Goal: Task Accomplishment & Management: Manage account settings

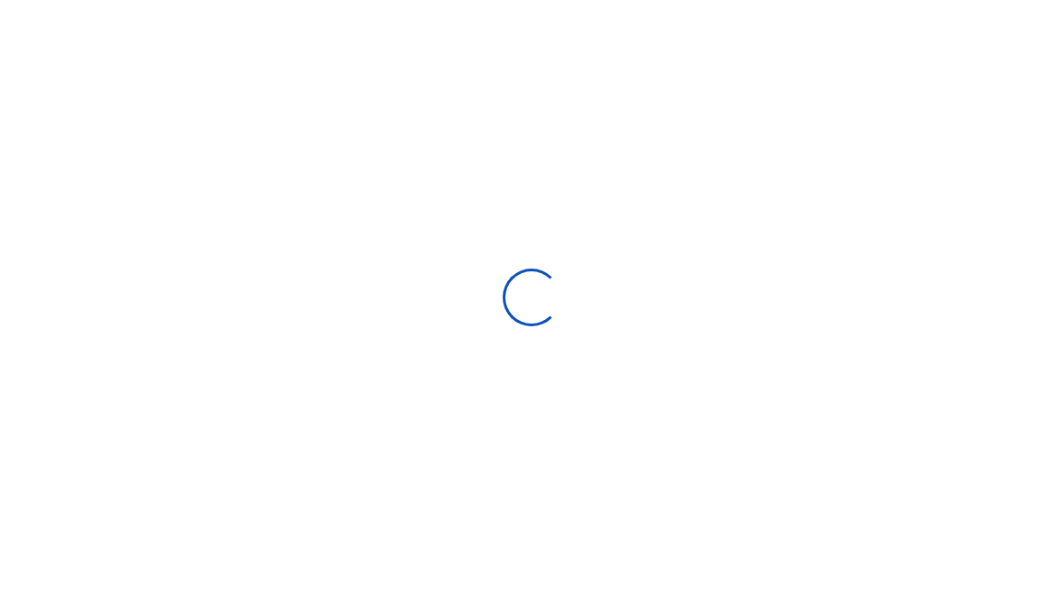
scroll to position [1, 1]
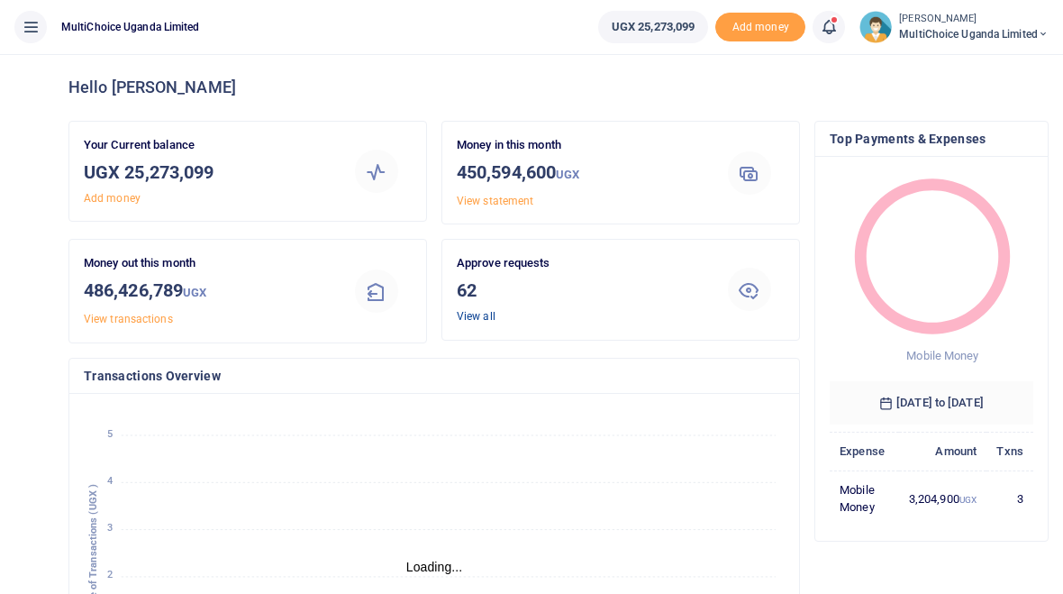
click at [486, 319] on link "View all" at bounding box center [476, 316] width 39 height 13
click at [487, 315] on link "View all" at bounding box center [476, 316] width 39 height 13
click at [542, 289] on h3 "62" at bounding box center [578, 290] width 242 height 27
click at [752, 291] on icon at bounding box center [749, 289] width 22 height 22
click at [479, 312] on link "View all" at bounding box center [476, 316] width 39 height 13
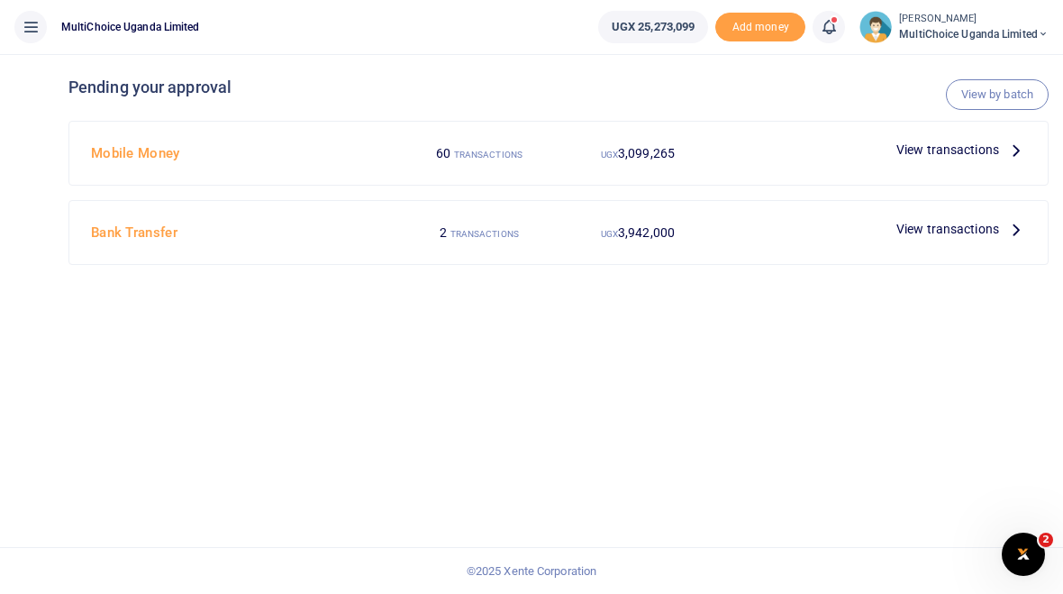
click at [946, 149] on span "View transactions" at bounding box center [947, 150] width 103 height 20
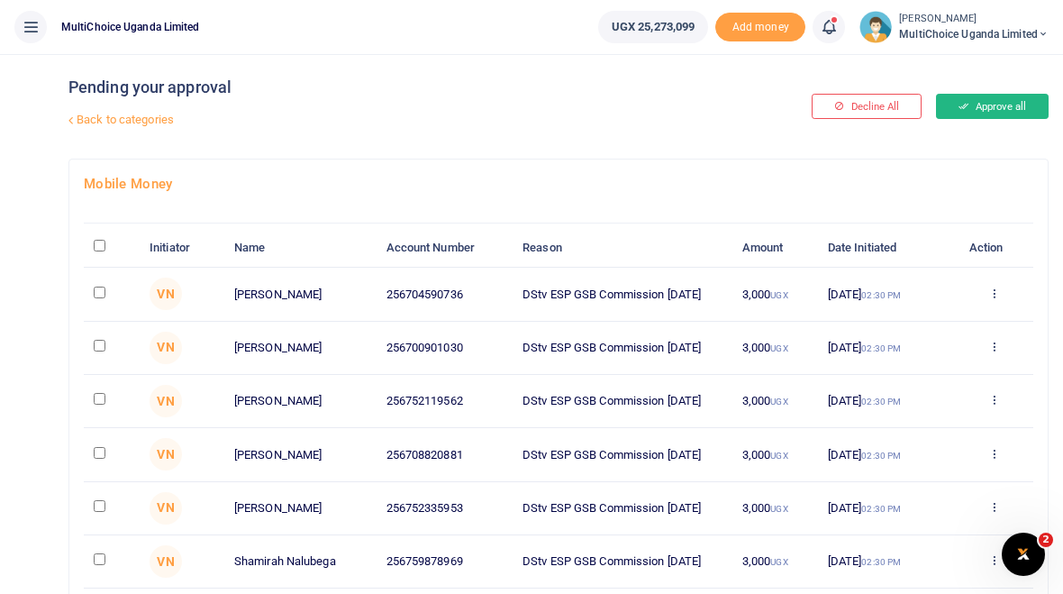
click at [962, 105] on icon at bounding box center [963, 106] width 10 height 13
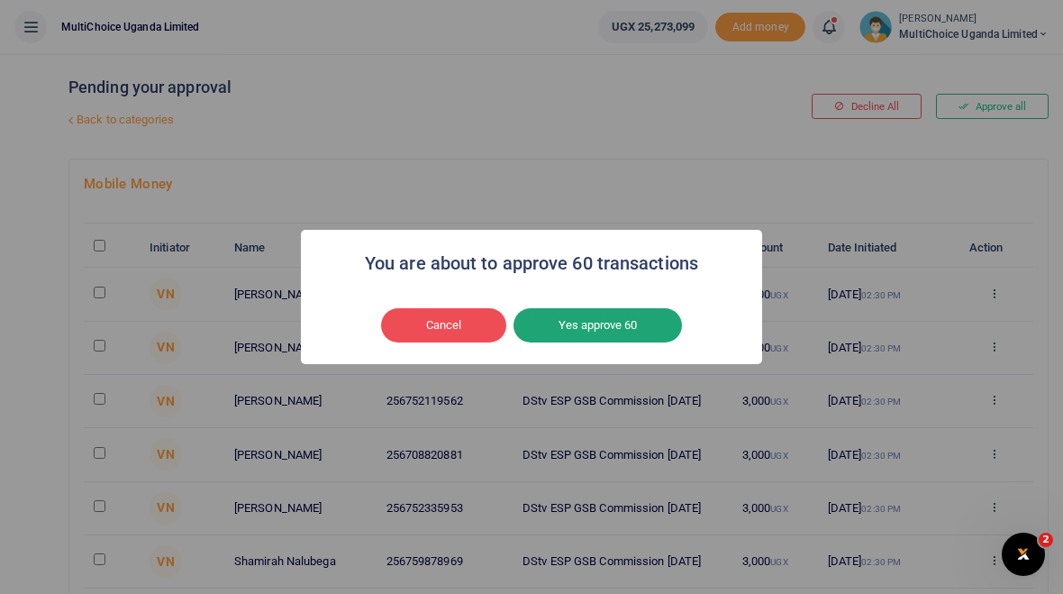
click at [627, 322] on button "Yes approve 60" at bounding box center [597, 325] width 168 height 34
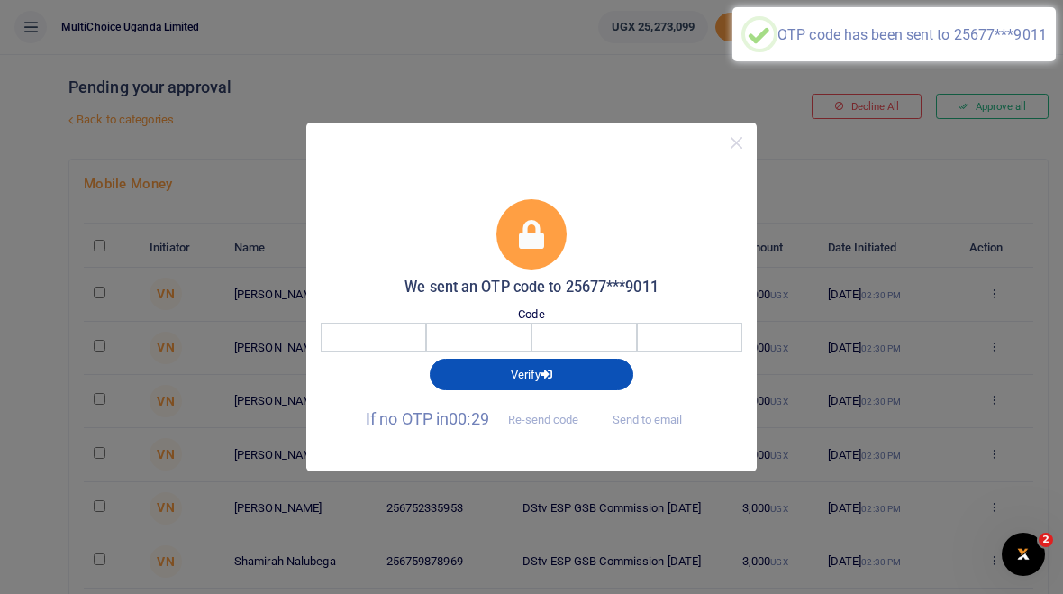
click at [377, 334] on input "number" at bounding box center [562, 336] width 464 height 29
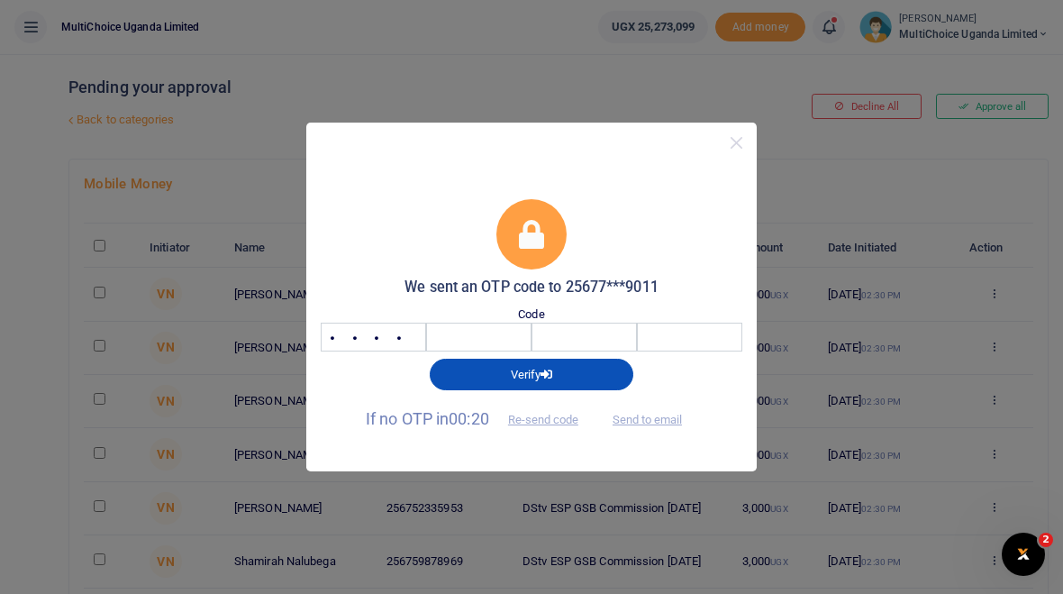
type input "4162"
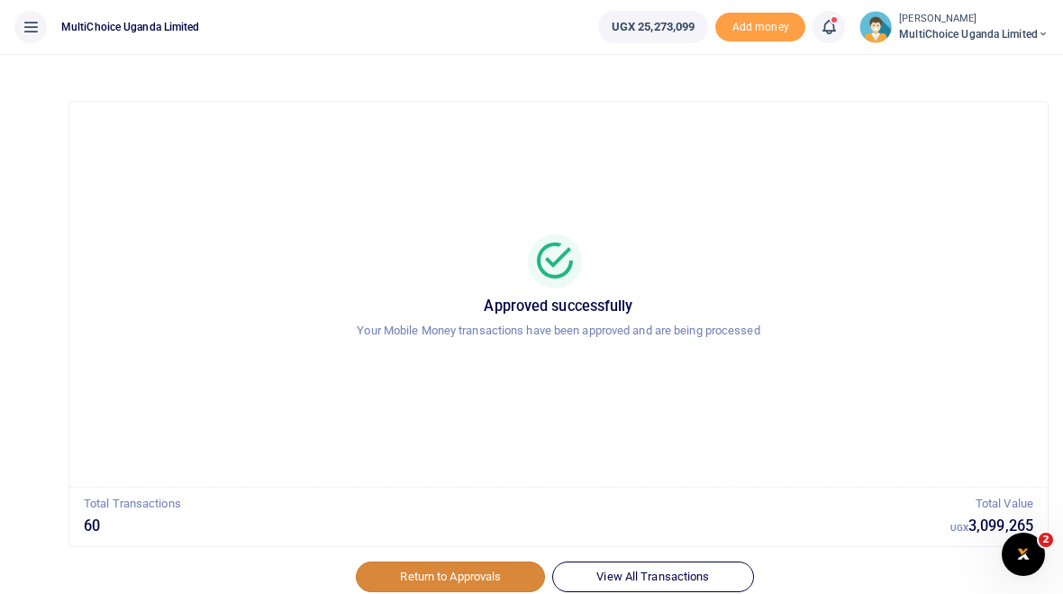
click at [477, 569] on link "Return to Approvals" at bounding box center [450, 576] width 189 height 31
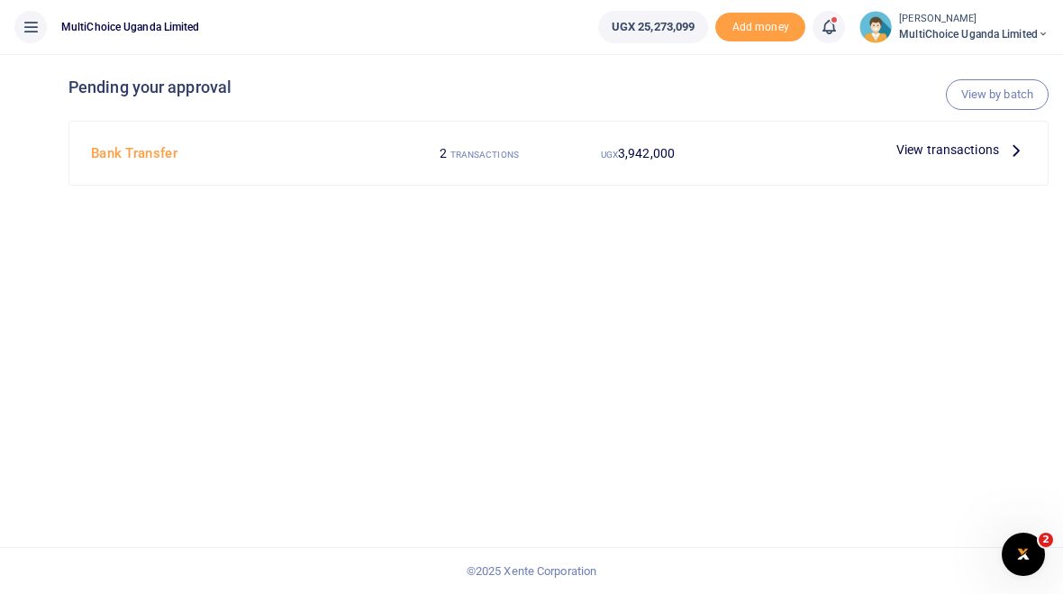
click at [967, 145] on span "View transactions" at bounding box center [947, 150] width 103 height 20
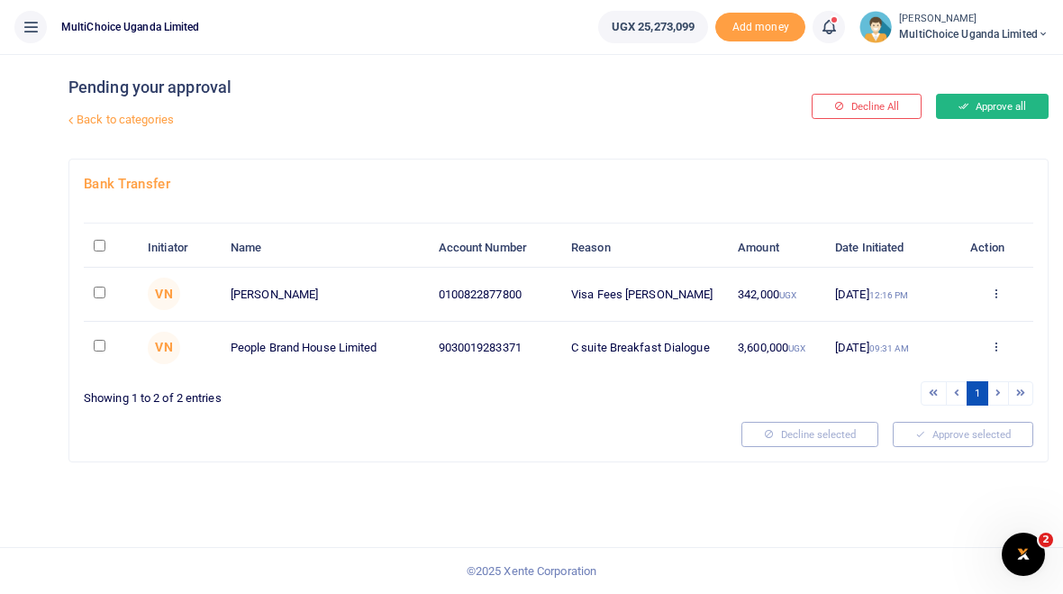
click at [959, 100] on icon at bounding box center [963, 106] width 10 height 13
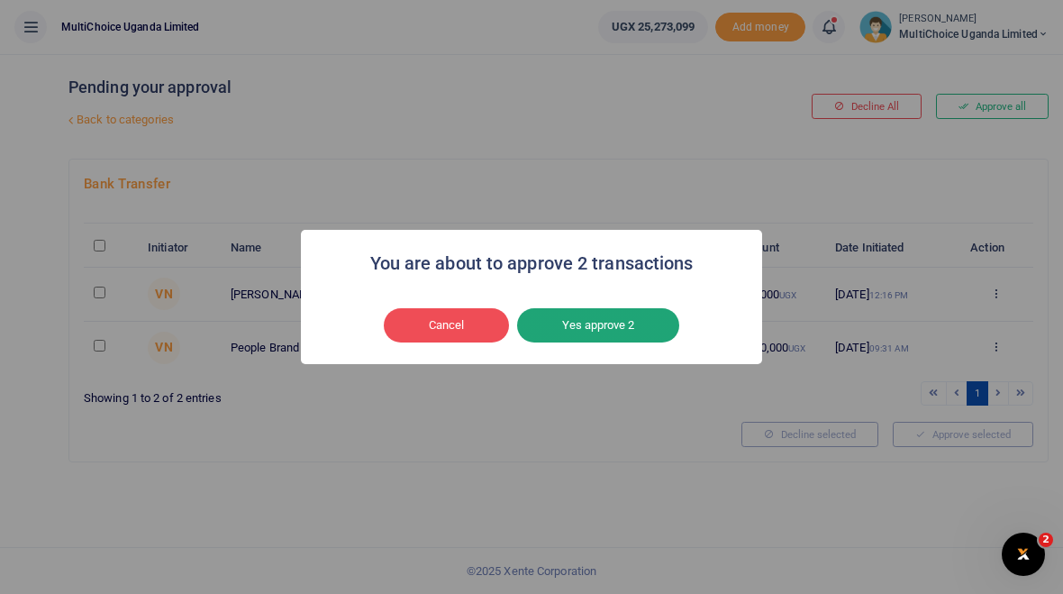
click at [649, 324] on button "Yes approve 2" at bounding box center [598, 325] width 162 height 34
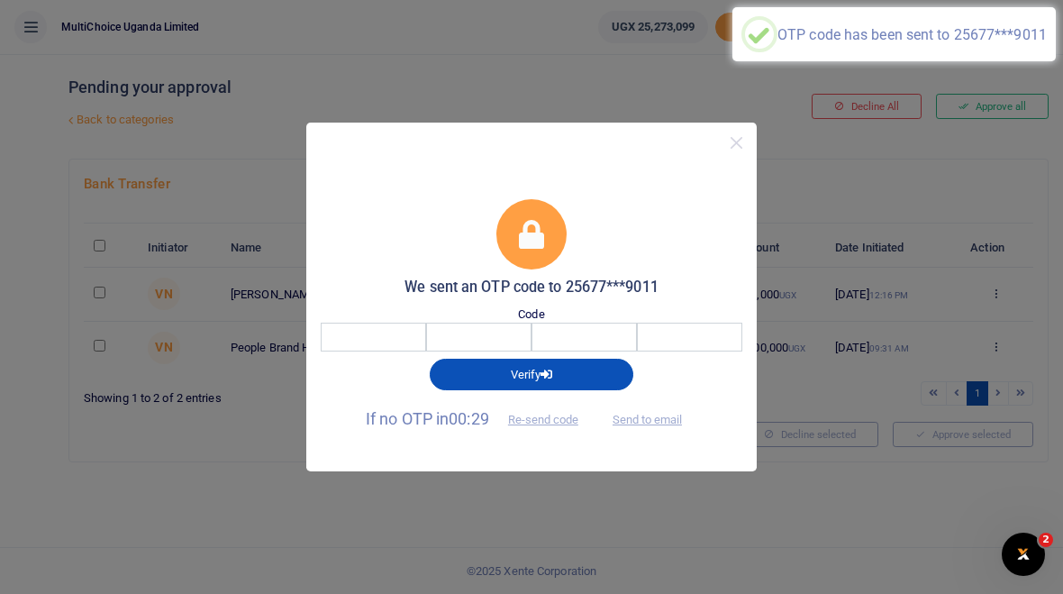
click at [390, 339] on input "number" at bounding box center [562, 336] width 464 height 29
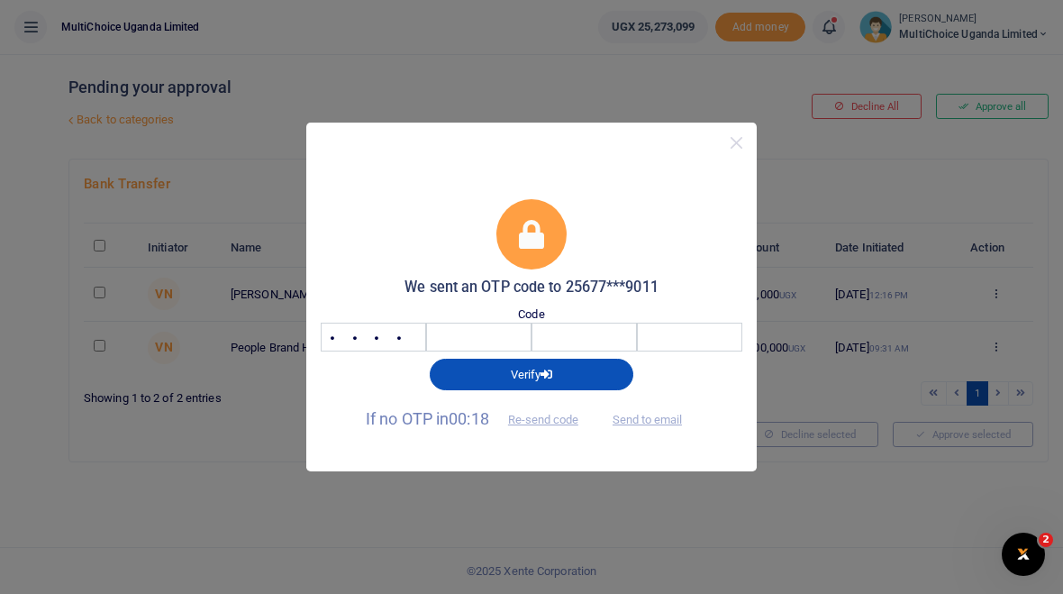
type input "3729"
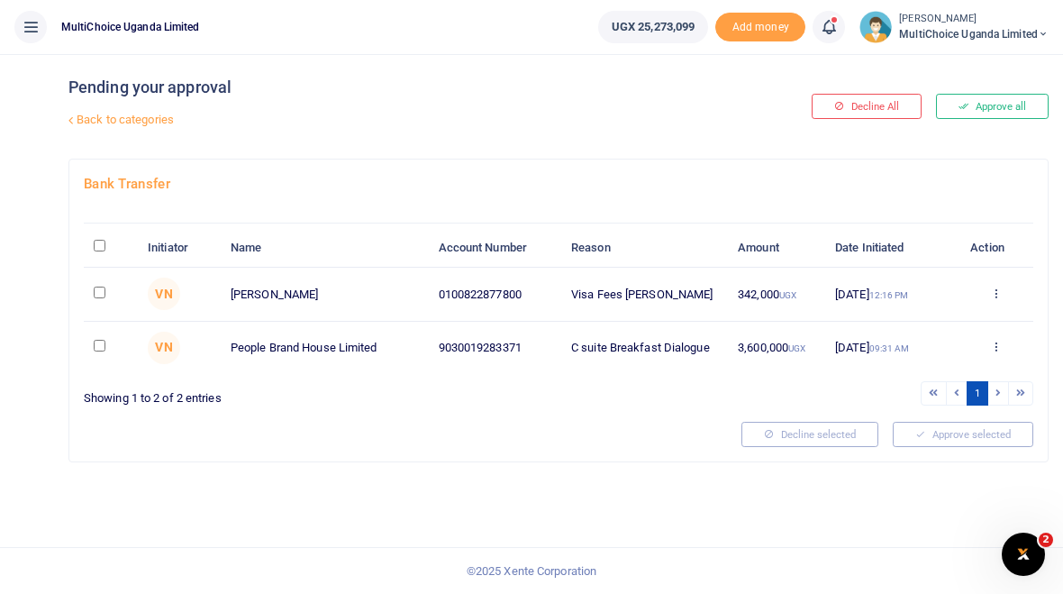
click at [1013, 35] on span "MultiChoice Uganda Limited" at bounding box center [974, 34] width 150 height 16
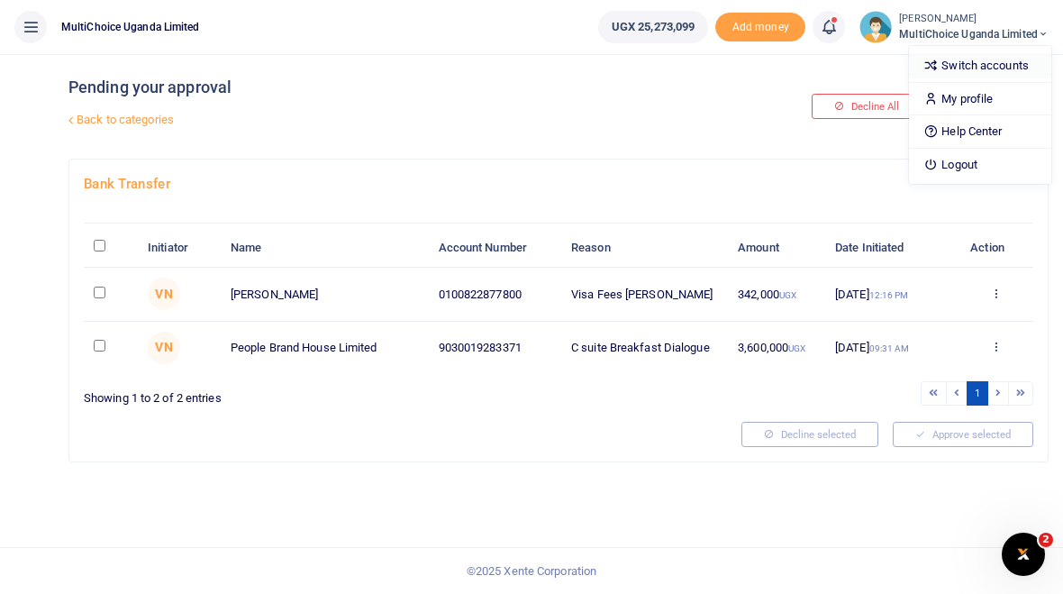
click at [1012, 59] on link "Switch accounts" at bounding box center [980, 65] width 142 height 25
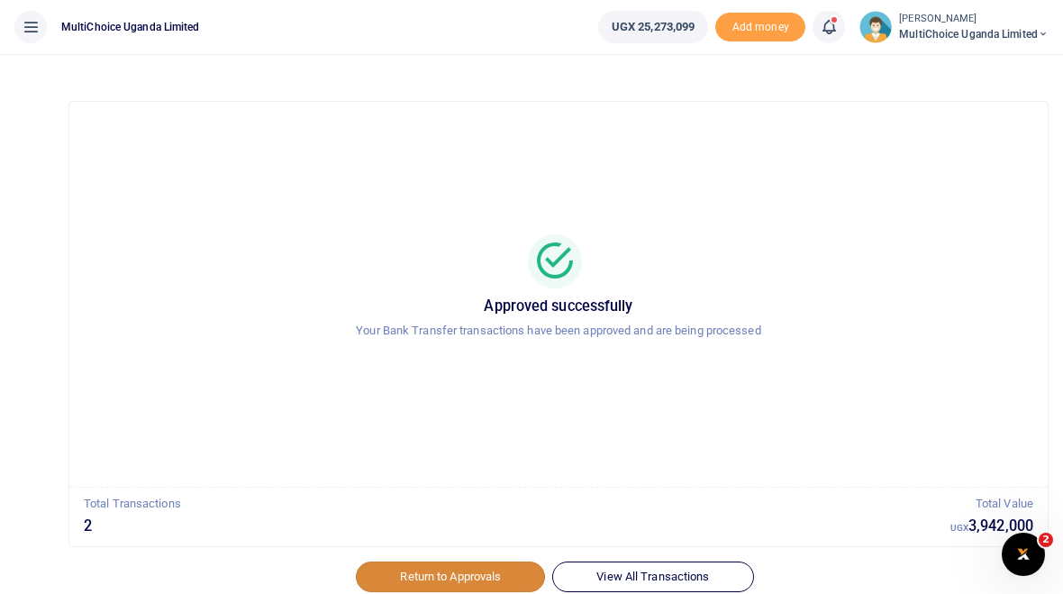
click at [484, 570] on link "Return to Approvals" at bounding box center [450, 576] width 189 height 31
click at [484, 571] on link "Return to Approvals" at bounding box center [450, 576] width 189 height 31
click at [502, 571] on link "Return to Approvals" at bounding box center [450, 576] width 189 height 31
click at [480, 570] on link "Return to Approvals" at bounding box center [450, 576] width 189 height 31
click at [491, 569] on link "Return to Approvals" at bounding box center [450, 576] width 189 height 31
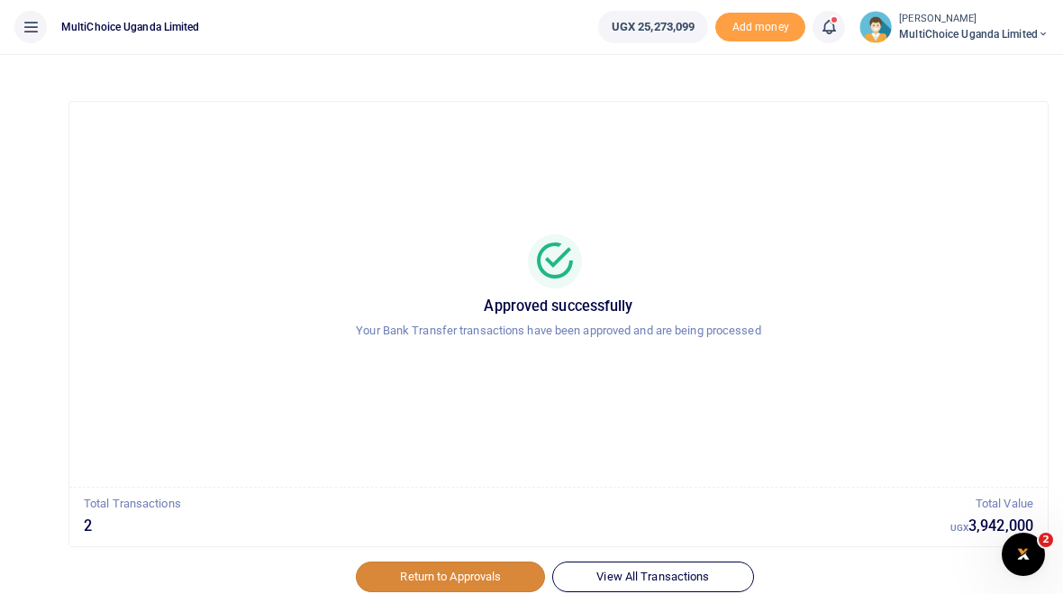
click at [499, 566] on link "Return to Approvals" at bounding box center [450, 576] width 189 height 31
click at [500, 570] on link "Return to Approvals" at bounding box center [450, 576] width 189 height 31
click at [488, 561] on link "Return to Approvals" at bounding box center [450, 576] width 189 height 31
click at [493, 561] on link "Return to Approvals" at bounding box center [450, 576] width 189 height 31
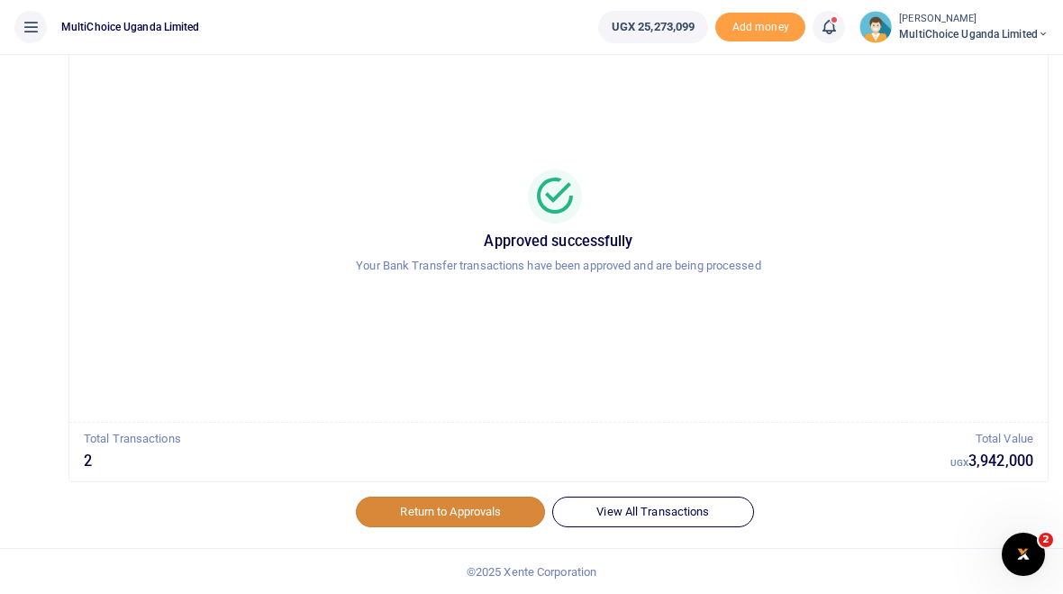
click at [501, 511] on link "Return to Approvals" at bounding box center [450, 511] width 189 height 31
click at [506, 507] on link "Return to Approvals" at bounding box center [450, 511] width 189 height 31
click at [509, 496] on link "Return to Approvals" at bounding box center [450, 511] width 189 height 31
click at [506, 504] on link "Return to Approvals" at bounding box center [450, 511] width 189 height 31
click at [962, 30] on span "MultiChoice Uganda Limited" at bounding box center [974, 34] width 150 height 16
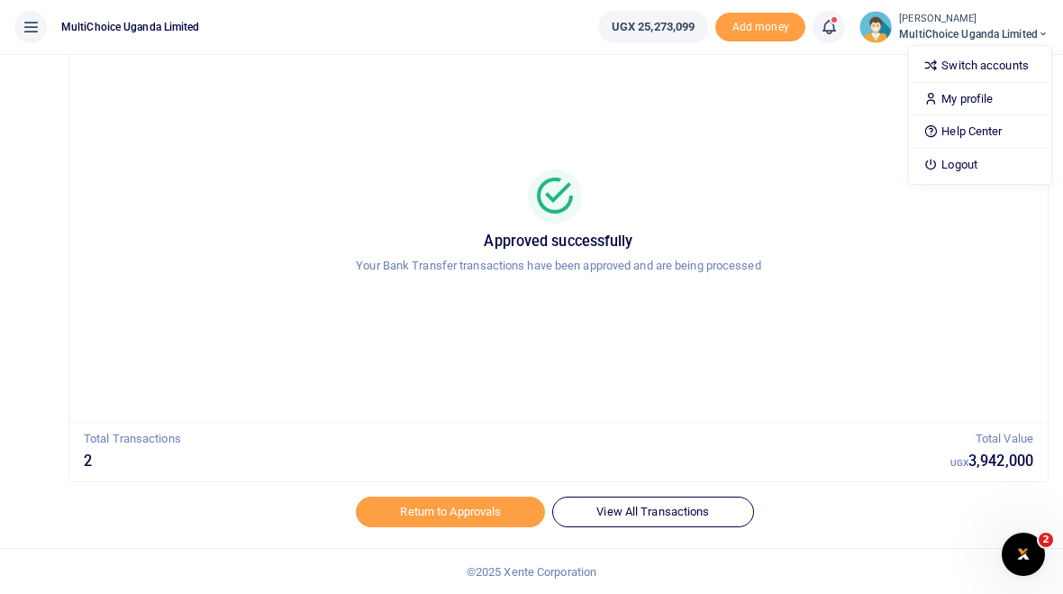
click at [1039, 28] on icon at bounding box center [1043, 34] width 11 height 13
click at [1038, 41] on icon at bounding box center [1043, 34] width 11 height 13
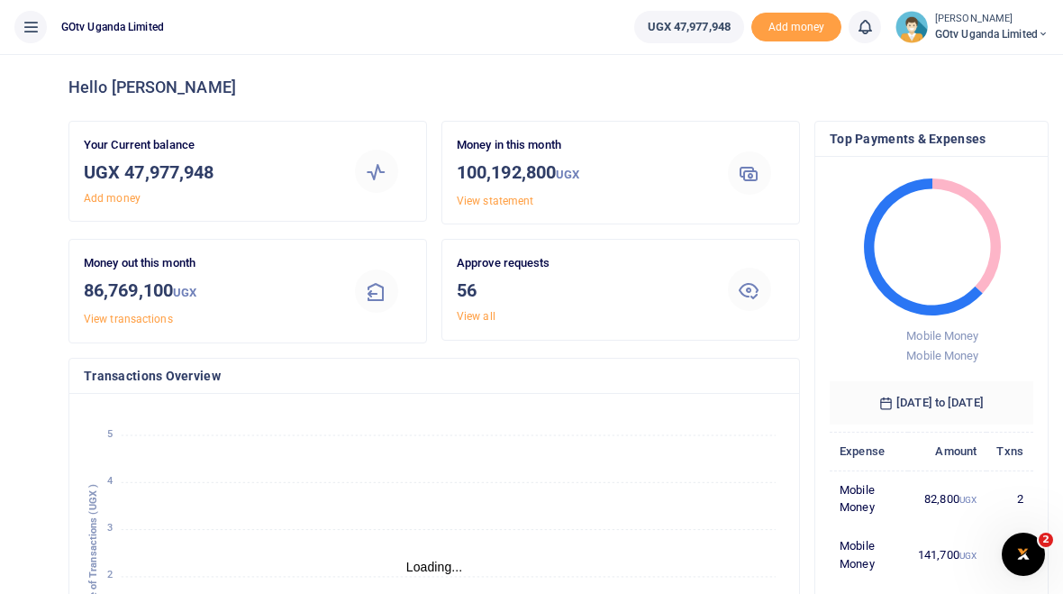
scroll to position [1, 1]
click at [520, 291] on h3 "56" at bounding box center [578, 290] width 242 height 27
click at [761, 289] on div at bounding box center [749, 289] width 43 height 43
click at [476, 333] on div "Approve requests 56 View all" at bounding box center [620, 289] width 357 height 99
click at [469, 319] on link "View all" at bounding box center [476, 316] width 39 height 13
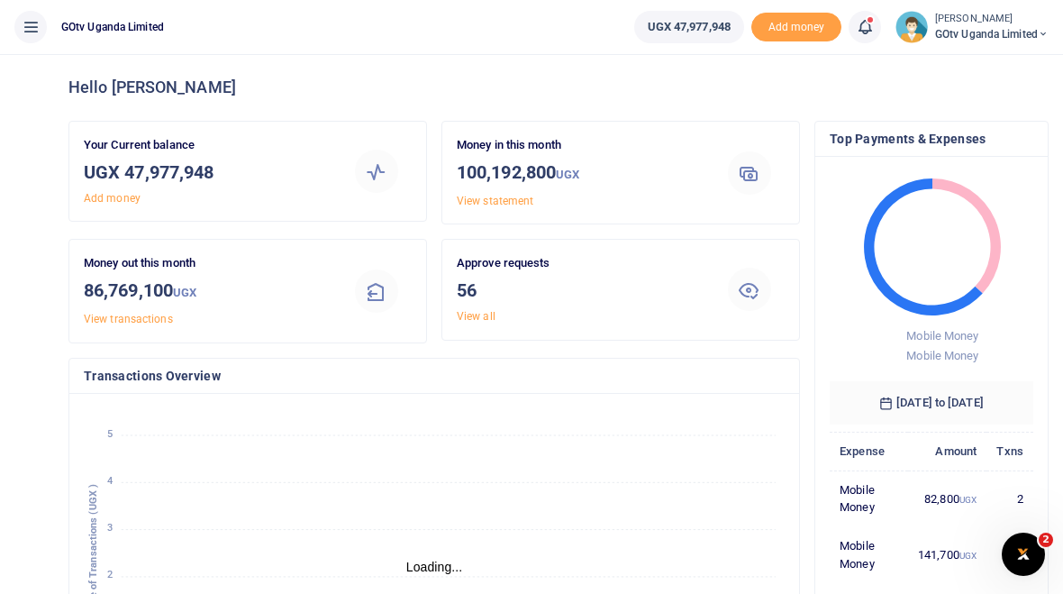
click at [762, 293] on div at bounding box center [749, 289] width 43 height 43
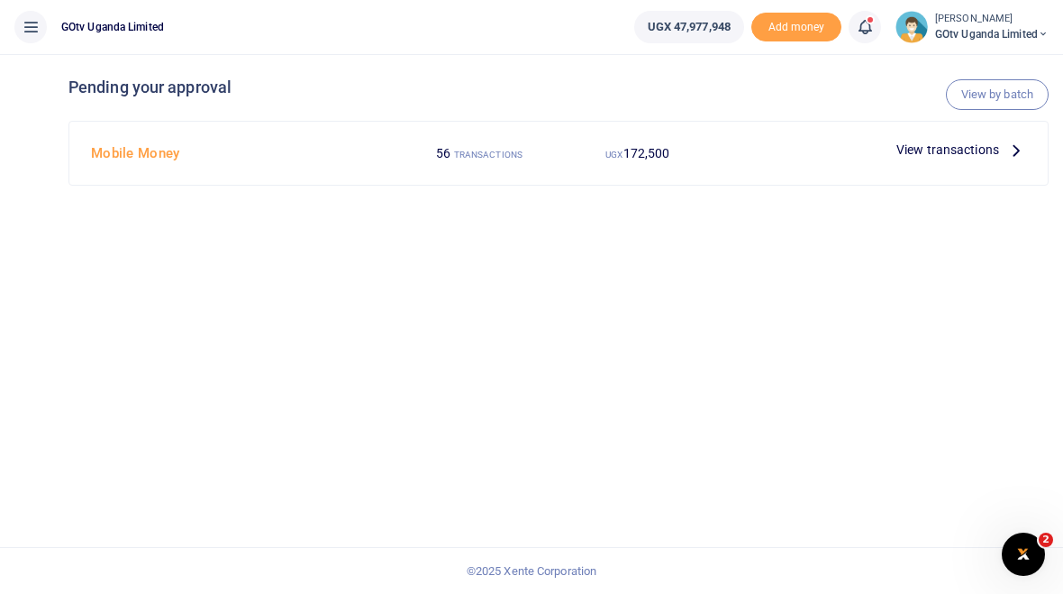
click at [945, 148] on span "View transactions" at bounding box center [947, 150] width 103 height 20
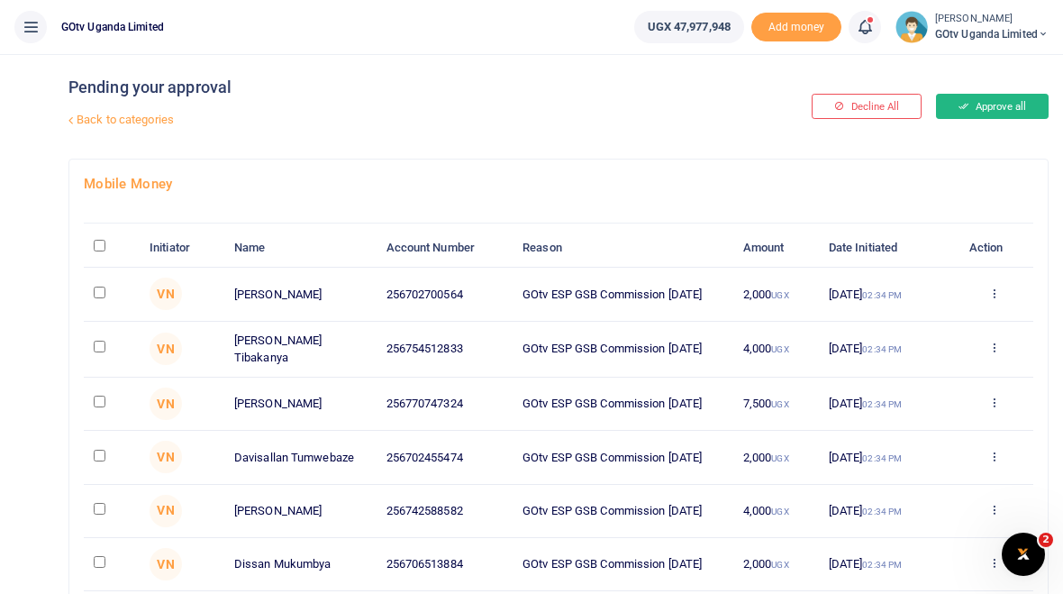
click at [1018, 99] on button "Approve all" at bounding box center [992, 106] width 113 height 25
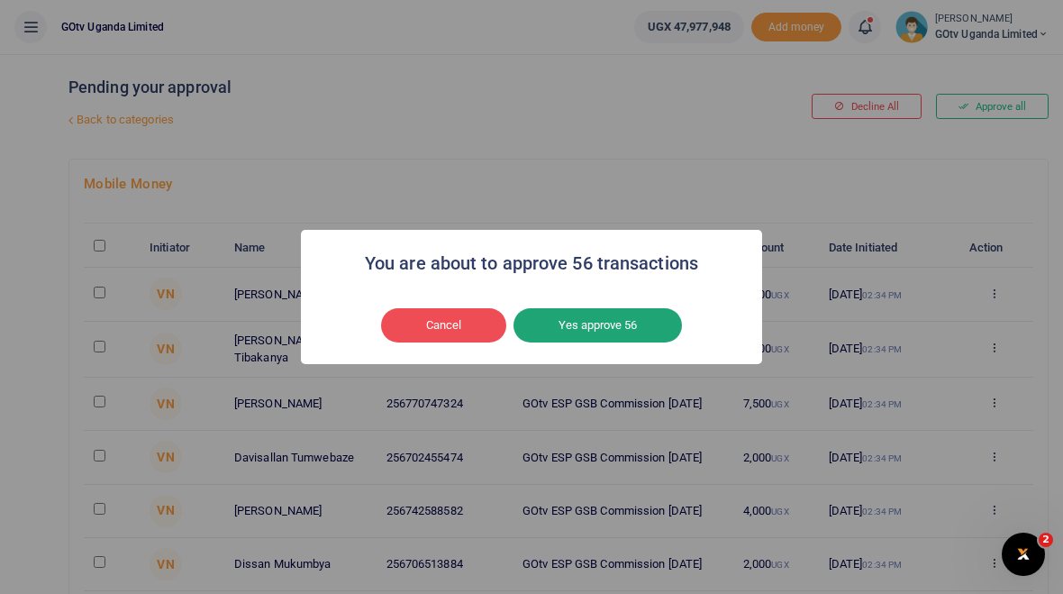
click at [634, 325] on button "Yes approve 56" at bounding box center [597, 325] width 168 height 34
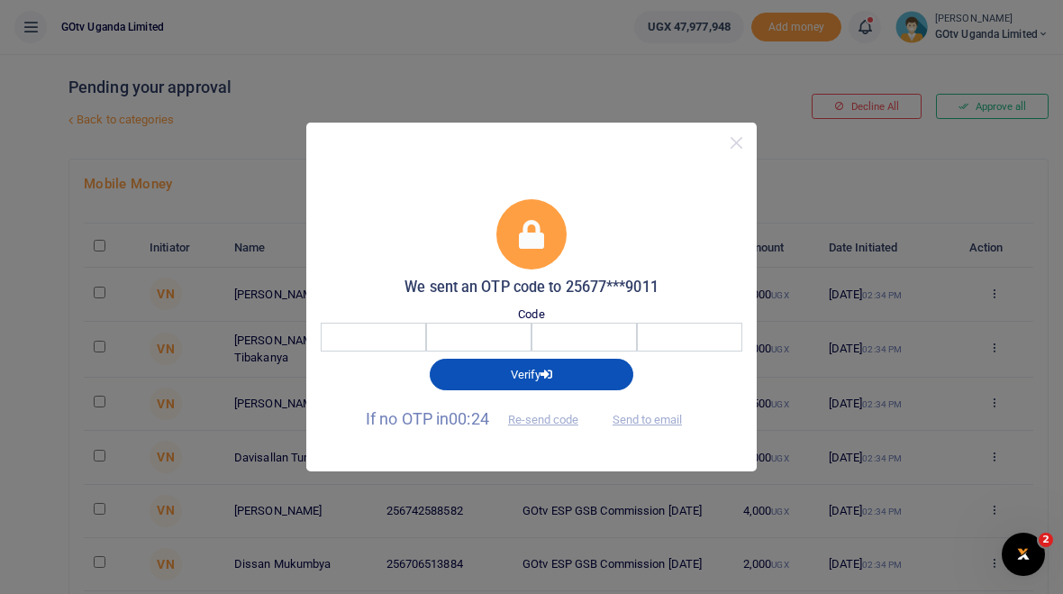
click at [393, 343] on input "number" at bounding box center [562, 336] width 464 height 29
type input "5859"
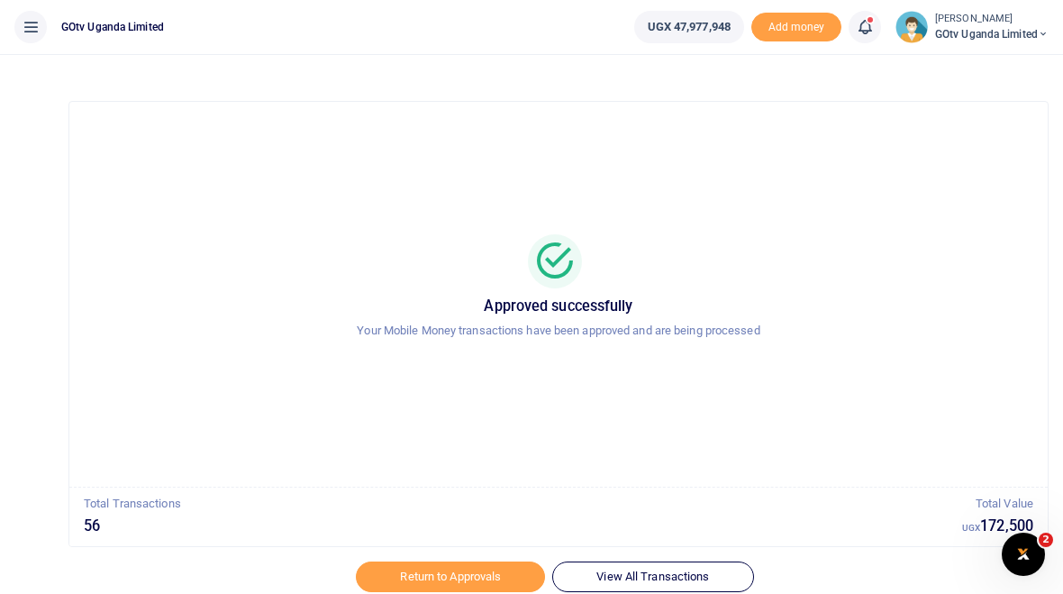
click at [1013, 28] on span "GOtv Uganda Limited" at bounding box center [991, 34] width 113 height 16
click at [1000, 67] on link "Switch accounts" at bounding box center [981, 65] width 142 height 25
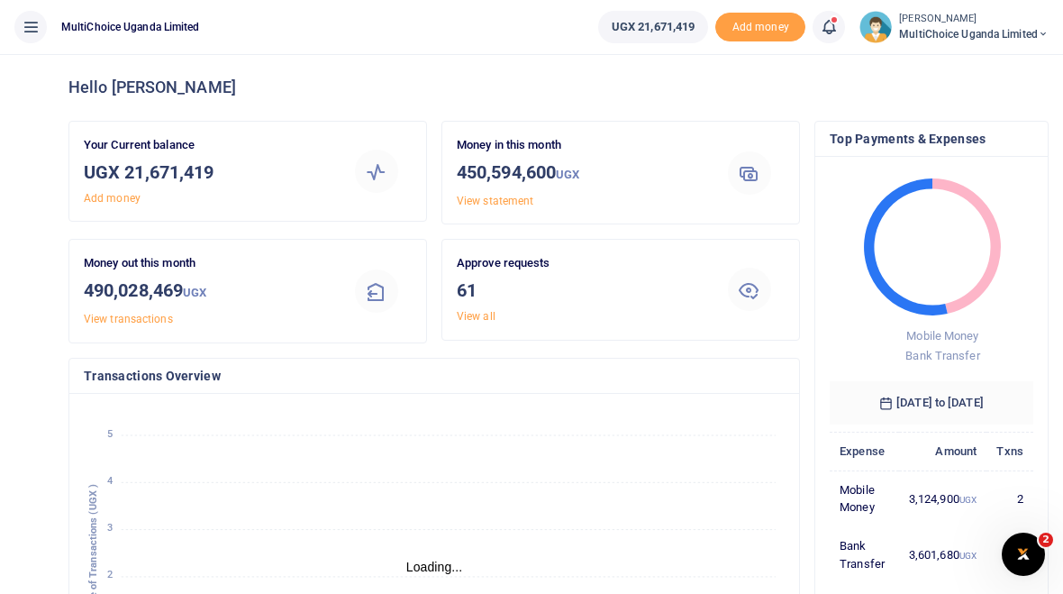
scroll to position [1, 1]
click at [738, 297] on icon at bounding box center [749, 289] width 22 height 22
click at [487, 318] on link "View all" at bounding box center [476, 316] width 39 height 13
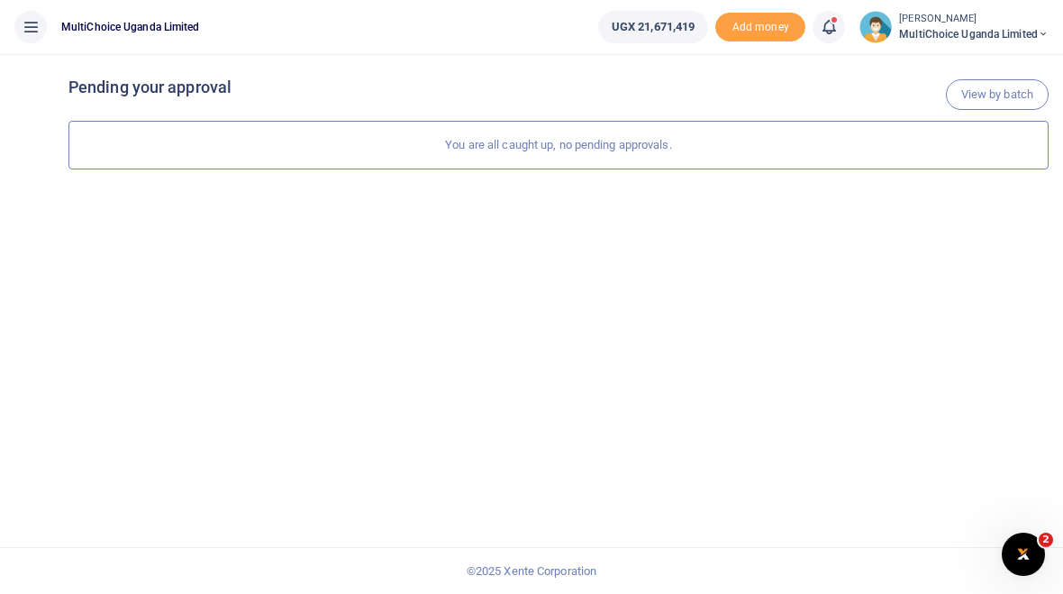
click at [1027, 34] on span "MultiChoice Uganda Limited" at bounding box center [974, 34] width 150 height 16
click at [963, 156] on link "Logout" at bounding box center [980, 164] width 142 height 25
